Goal: Use online tool/utility: Utilize a website feature to perform a specific function

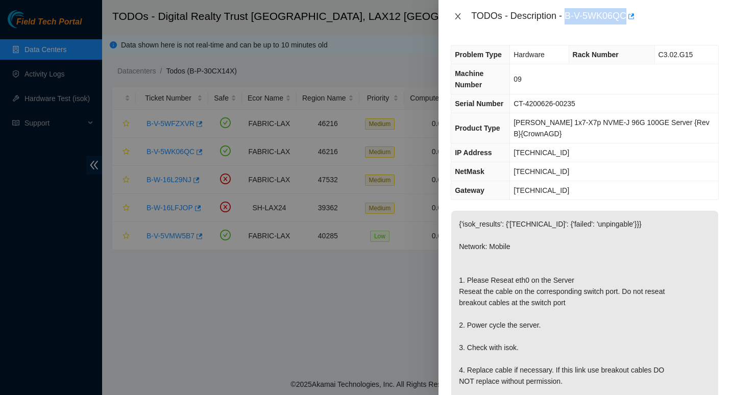
click at [456, 17] on icon "close" at bounding box center [458, 16] width 8 height 8
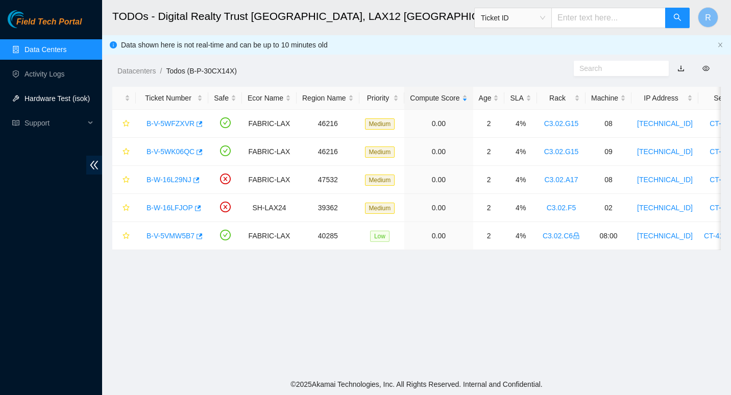
click at [57, 97] on link "Hardware Test (isok)" at bounding box center [57, 98] width 65 height 8
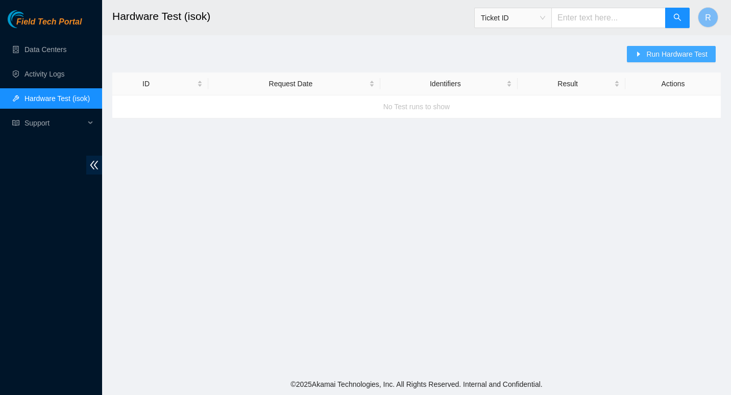
click at [684, 54] on span "Run Hardware Test" at bounding box center [676, 54] width 61 height 11
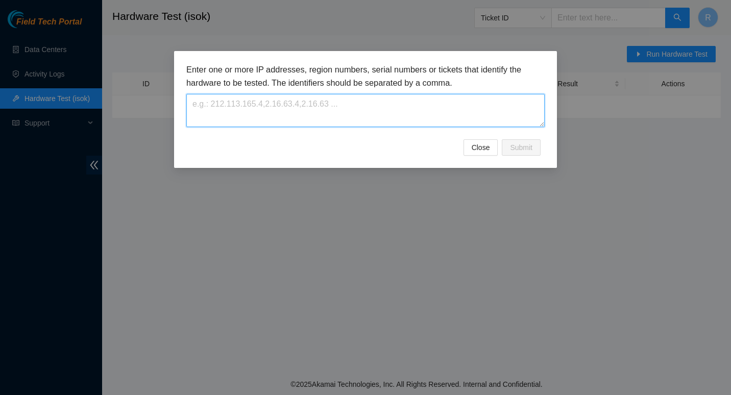
click at [271, 116] on textarea at bounding box center [365, 110] width 358 height 33
paste textarea "[TECHNICAL_ID] [TECHNICAL_ID] [TECHNICAL_ID] [TECHNICAL_ID]"
type textarea "[TECHNICAL_ID] [TECHNICAL_ID] [TECHNICAL_ID] [TECHNICAL_ID]"
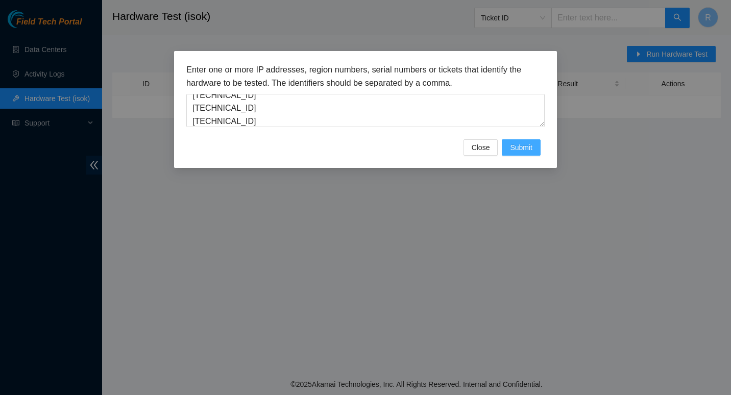
click at [517, 146] on span "Submit" at bounding box center [521, 147] width 22 height 11
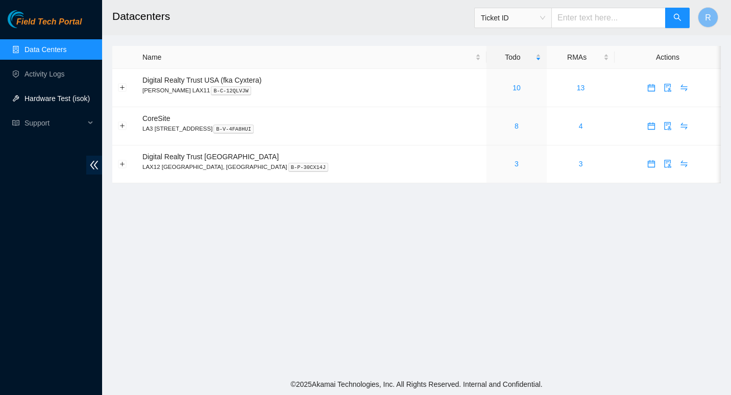
click at [60, 94] on link "Hardware Test (isok)" at bounding box center [57, 98] width 65 height 8
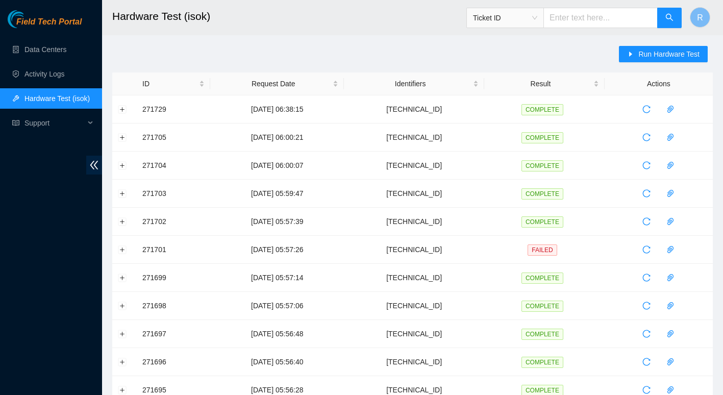
click at [587, 25] on input "text" at bounding box center [601, 18] width 114 height 20
paste input "[TECHNICAL_ID] [TECHNICAL_ID] [TECHNICAL_ID] [TECHNICAL_ID]"
type input "[TECHNICAL_ID] [TECHNICAL_ID] [TECHNICAL_ID] [TECHNICAL_ID]"
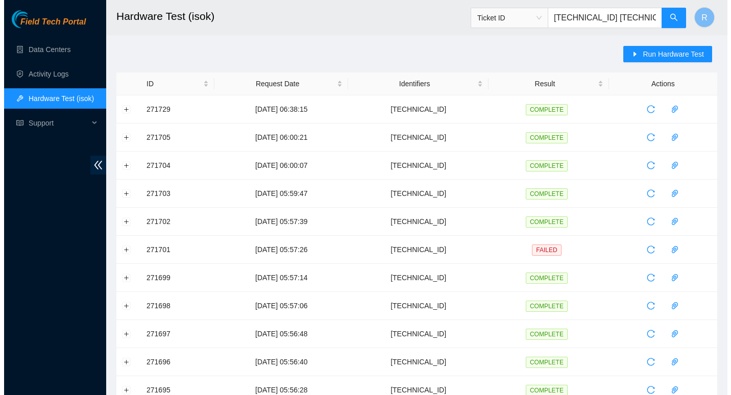
scroll to position [0, 75]
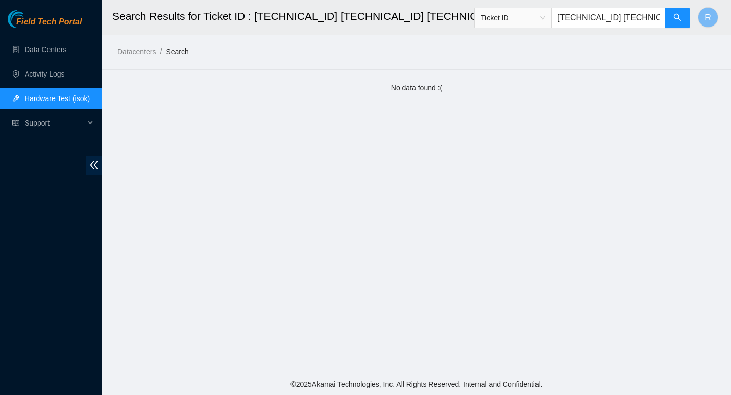
click at [610, 20] on input "[TECHNICAL_ID] [TECHNICAL_ID] [TECHNICAL_ID] [TECHNICAL_ID]" at bounding box center [608, 18] width 114 height 20
drag, startPoint x: 610, startPoint y: 20, endPoint x: 704, endPoint y: 19, distance: 93.4
click at [704, 19] on header "Search Results for Ticket ID : [TECHNICAL_ID] [TECHNICAL_ID] [TECHNICAL_ID] [TE…" at bounding box center [467, 17] width 731 height 35
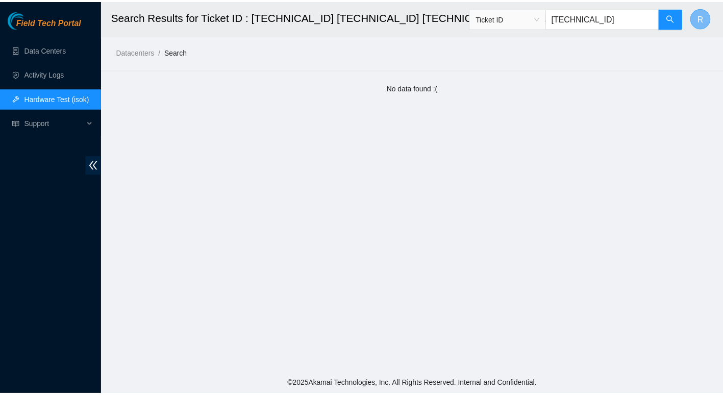
scroll to position [0, 0]
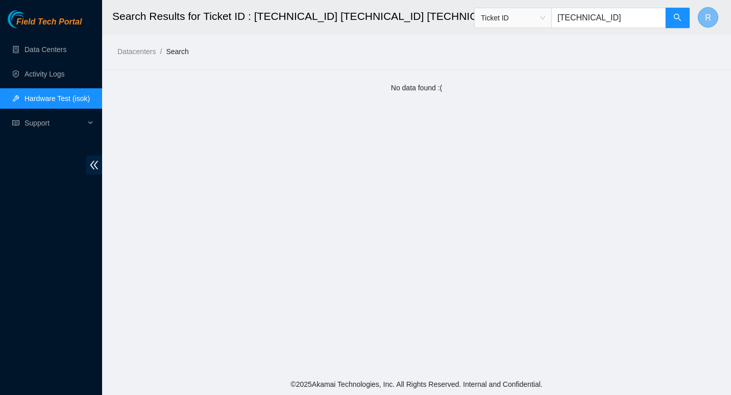
type input "[TECHNICAL_ID]"
click at [57, 49] on link "Data Centers" at bounding box center [46, 49] width 42 height 8
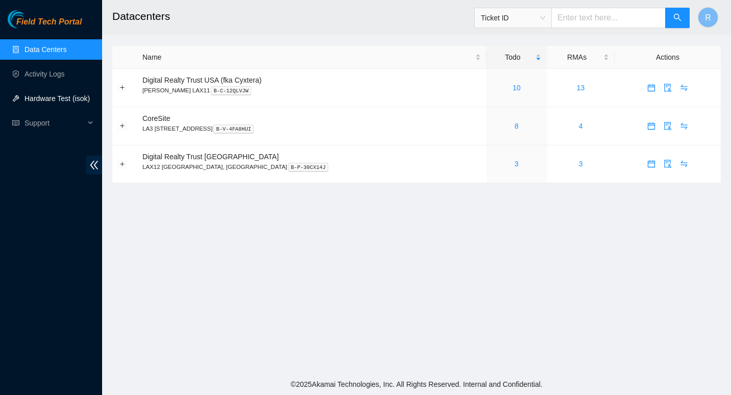
click at [70, 99] on link "Hardware Test (isok)" at bounding box center [57, 98] width 65 height 8
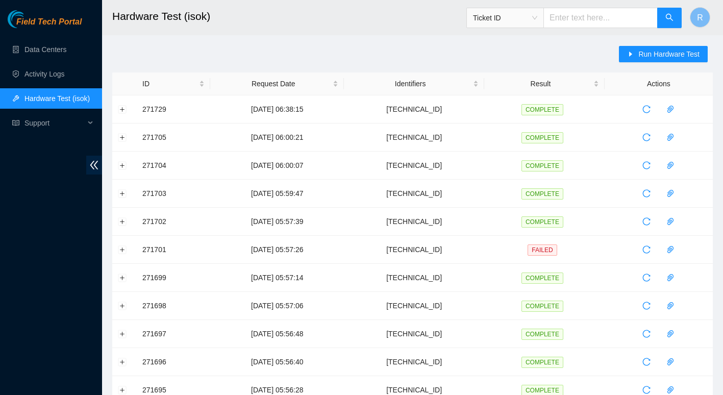
click at [574, 15] on input "text" at bounding box center [601, 18] width 114 height 20
paste input "2.16.76.143 2.16.76.144 2.16.76.172 2.16.76.181"
click at [569, 14] on input "2.16.76.143 2.16.76.144 2.16.76.172 2.16.76.181" at bounding box center [601, 18] width 114 height 20
type input "6.76.143 2.16.76.144 2.16.76.172 2.16.76.181"
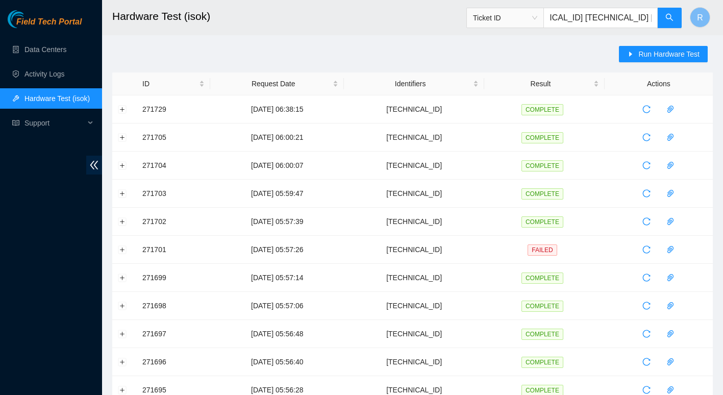
drag, startPoint x: 560, startPoint y: 19, endPoint x: 673, endPoint y: 7, distance: 113.5
click at [673, 7] on span "Ticket ID 6.76.143 2.16.76.144 2.16.76.172 2.16.76.181" at bounding box center [575, 15] width 216 height 27
paste input "2.16.76.143"
type input "2.16.76.143"
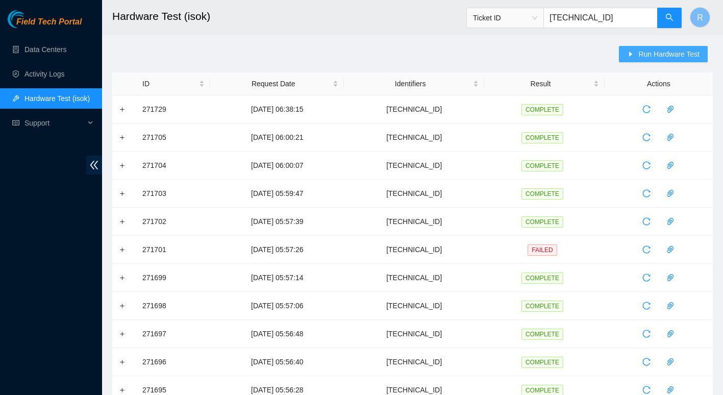
click at [664, 54] on span "Run Hardware Test" at bounding box center [669, 54] width 61 height 11
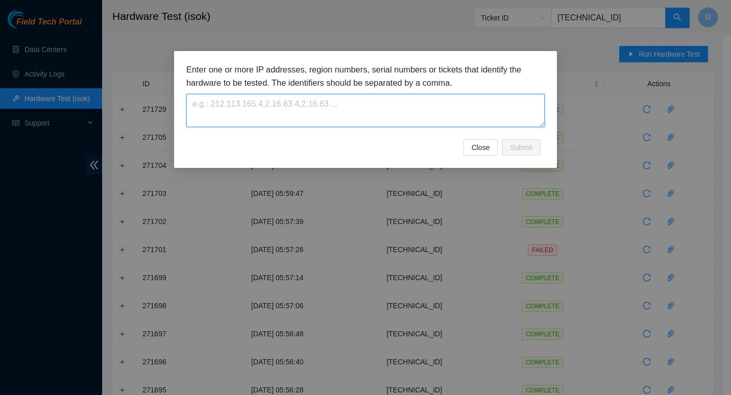
click at [422, 102] on textarea at bounding box center [365, 110] width 358 height 33
paste textarea "2.16.76.143"
type textarea "2.16.76.143"
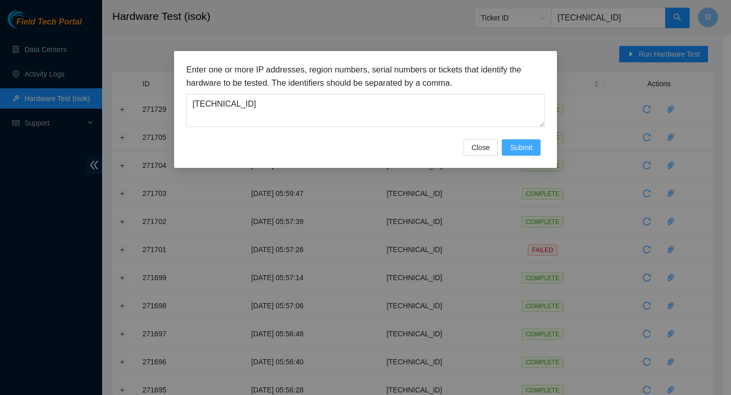
click at [530, 148] on span "Submit" at bounding box center [521, 147] width 22 height 11
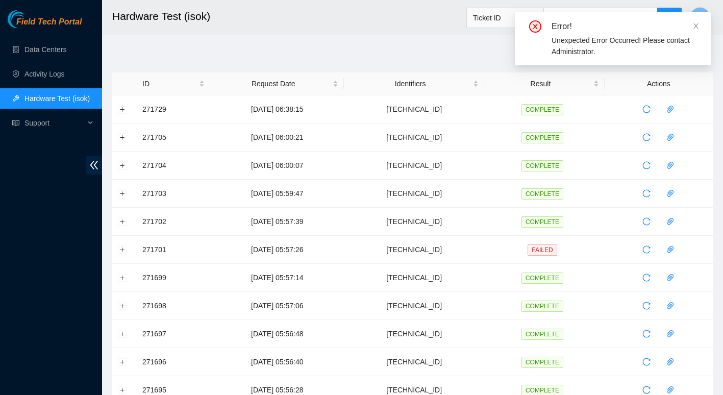
click at [465, 44] on main "Hardware Test (isok) Ticket ID 2.16.76.143 R Run Hardware Test ID Request Date …" at bounding box center [412, 350] width 621 height 700
click at [691, 26] on div "Error!" at bounding box center [625, 26] width 147 height 12
click at [696, 24] on icon "close" at bounding box center [696, 25] width 7 height 7
